Goal: Find specific page/section: Find specific page/section

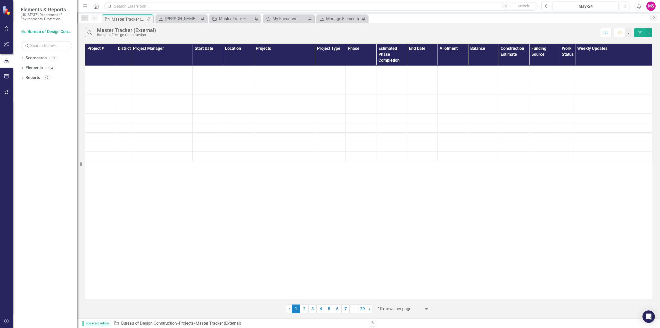
click at [85, 6] on icon "button" at bounding box center [85, 6] width 5 height 4
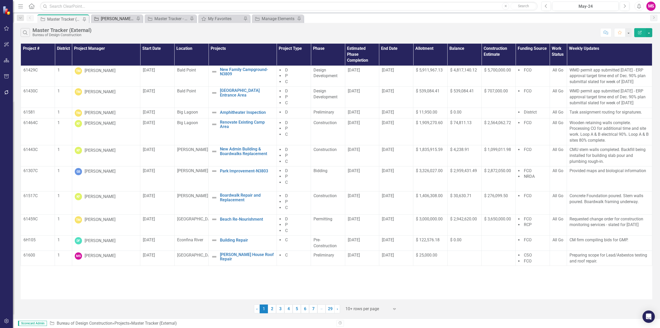
click at [121, 18] on div "[PERSON_NAME]'s Tracker" at bounding box center [118, 18] width 34 height 6
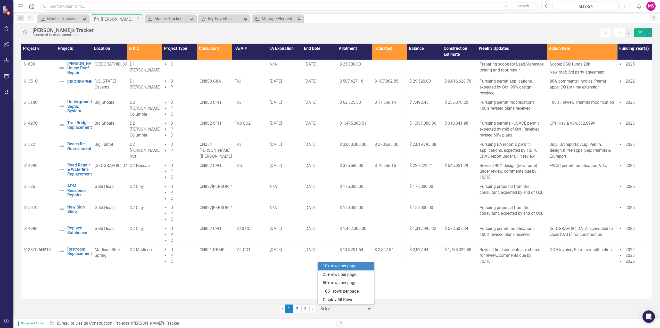
click at [327, 307] on div at bounding box center [342, 308] width 44 height 7
click at [328, 299] on div "Display All Rows" at bounding box center [347, 300] width 48 height 6
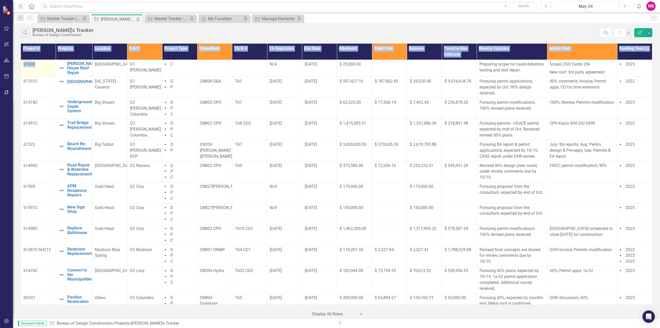
drag, startPoint x: 37, startPoint y: 62, endPoint x: 30, endPoint y: 64, distance: 7.3
click at [16, 65] on div "Project # Projects Location D & C Project Type Consultant TA/A # TA Expiration …" at bounding box center [336, 180] width 647 height 276
click at [31, 65] on p "61600" at bounding box center [38, 64] width 30 height 6
click at [36, 64] on p "61600" at bounding box center [38, 64] width 30 height 6
click at [41, 64] on p "61600" at bounding box center [38, 64] width 30 height 6
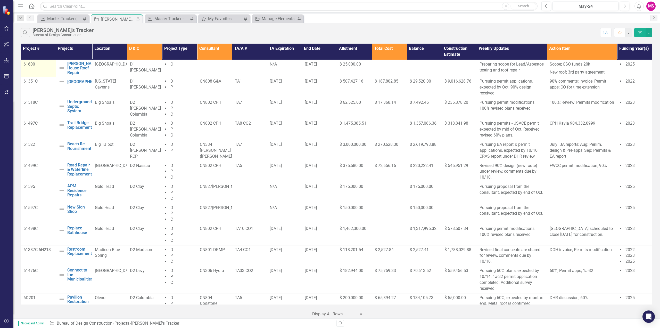
click at [41, 66] on p "61600" at bounding box center [38, 64] width 30 height 6
drag, startPoint x: 39, startPoint y: 63, endPoint x: 22, endPoint y: 65, distance: 17.7
click at [22, 65] on td "61600" at bounding box center [38, 68] width 35 height 17
copy p "61600"
click at [97, 69] on td "[GEOGRAPHIC_DATA]" at bounding box center [109, 68] width 35 height 17
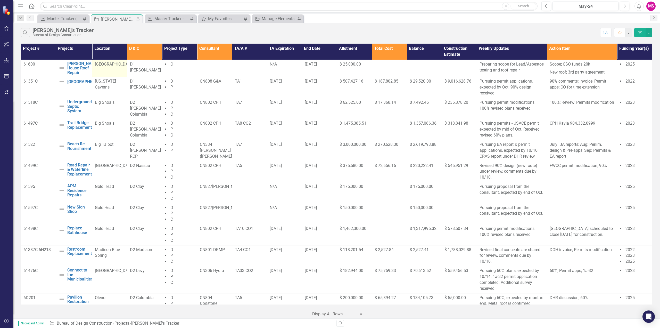
click at [106, 73] on td "[GEOGRAPHIC_DATA]" at bounding box center [109, 68] width 35 height 17
drag, startPoint x: 89, startPoint y: 75, endPoint x: 68, endPoint y: 63, distance: 24.8
click at [68, 63] on td "[PERSON_NAME] House Roof Repair Edit Edit Project Link Open Element" at bounding box center [74, 68] width 37 height 17
click at [68, 65] on link "[PERSON_NAME] House Roof Repair" at bounding box center [82, 68] width 31 height 14
drag, startPoint x: 82, startPoint y: 76, endPoint x: 67, endPoint y: 64, distance: 19.1
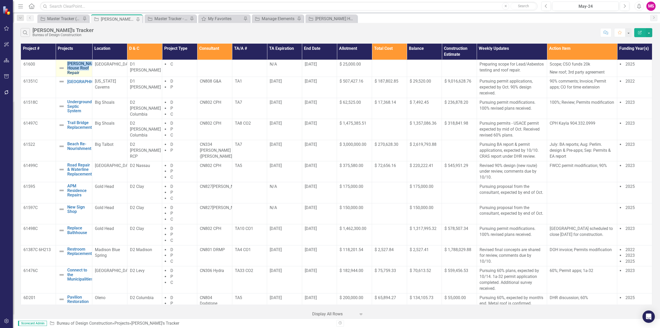
click at [67, 64] on td "[PERSON_NAME] House Roof Repair Edit Edit Project Link Open Element" at bounding box center [74, 68] width 37 height 17
copy link "[PERSON_NAME] House Roof Repair"
click at [352, 18] on icon "Close" at bounding box center [352, 19] width 5 height 4
